Goal: Task Accomplishment & Management: Complete application form

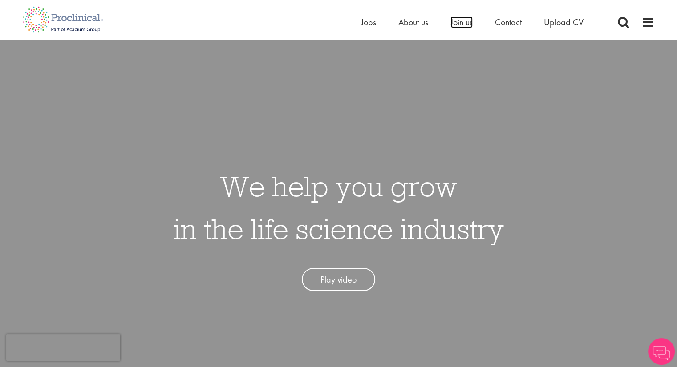
click at [464, 22] on span "Join us" at bounding box center [461, 22] width 22 height 12
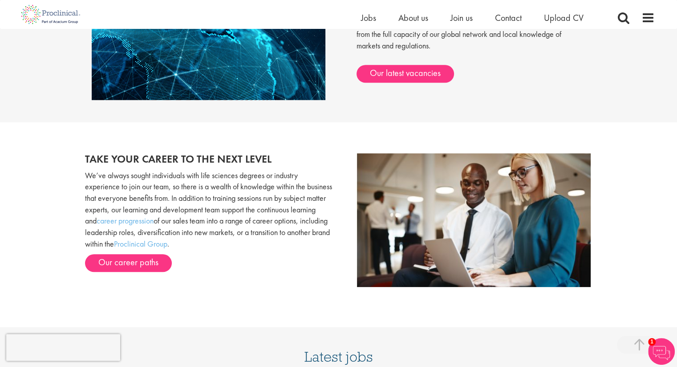
scroll to position [898, 0]
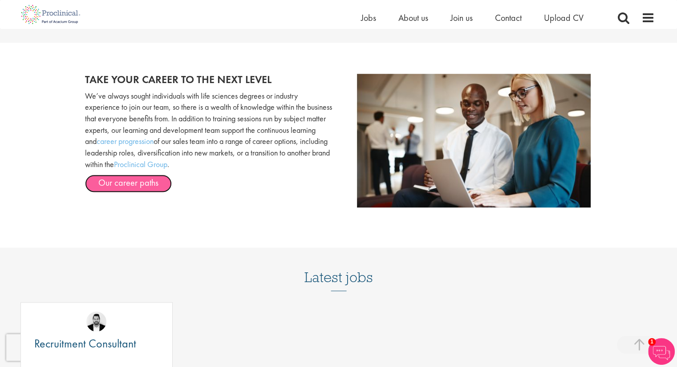
click at [129, 190] on link "Our career paths" at bounding box center [128, 184] width 87 height 18
click at [369, 18] on span "Jobs" at bounding box center [368, 18] width 15 height 12
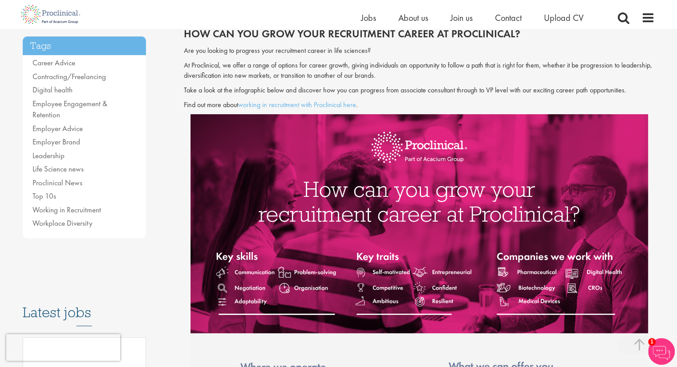
scroll to position [197, 0]
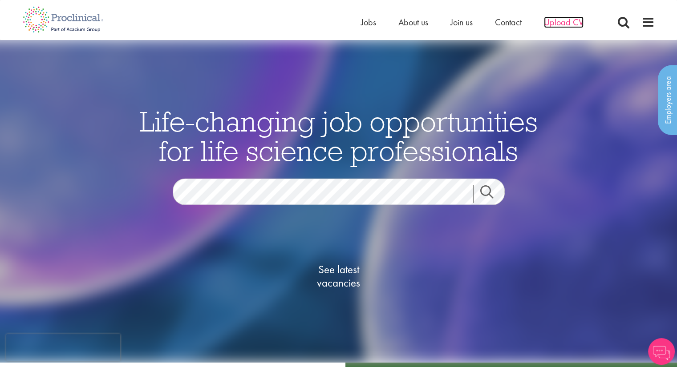
click at [565, 25] on span "Upload CV" at bounding box center [564, 22] width 40 height 12
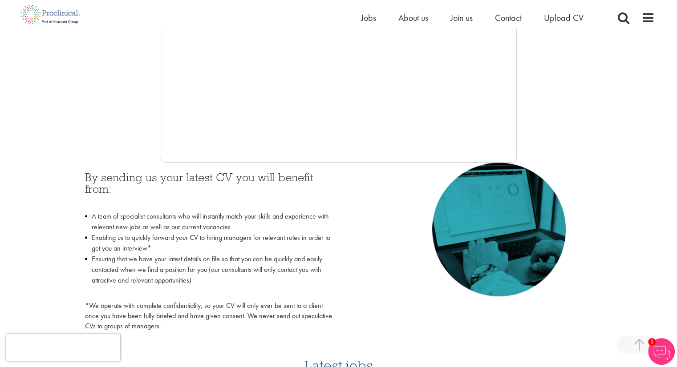
scroll to position [290, 0]
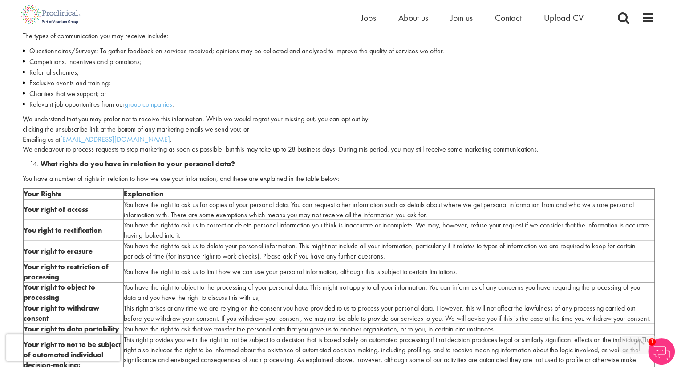
scroll to position [1902, 0]
